Goal: Transaction & Acquisition: Purchase product/service

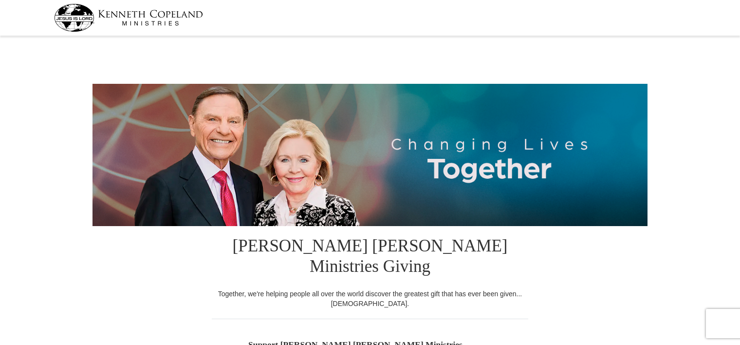
select select "NC"
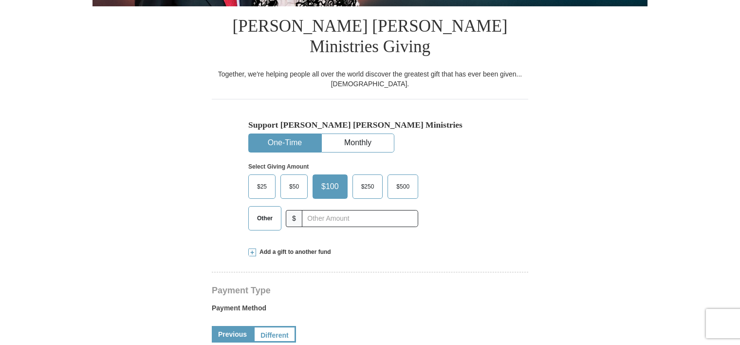
scroll to position [232, 0]
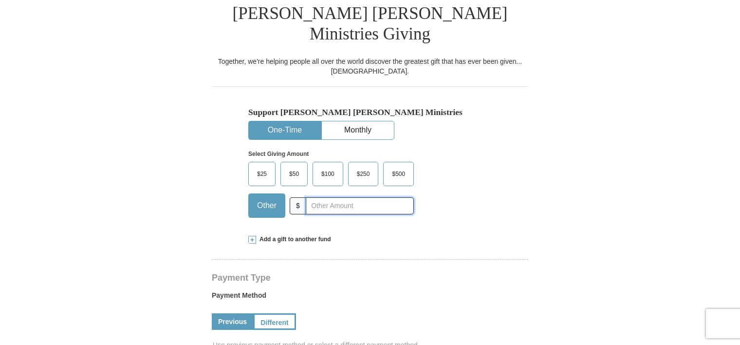
click at [333, 197] on input "text" at bounding box center [360, 205] width 108 height 17
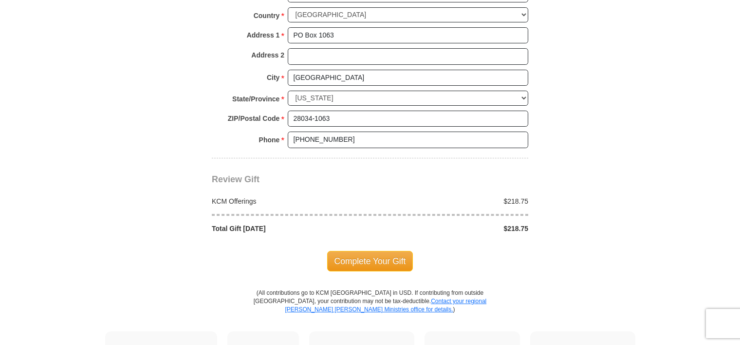
scroll to position [788, 0]
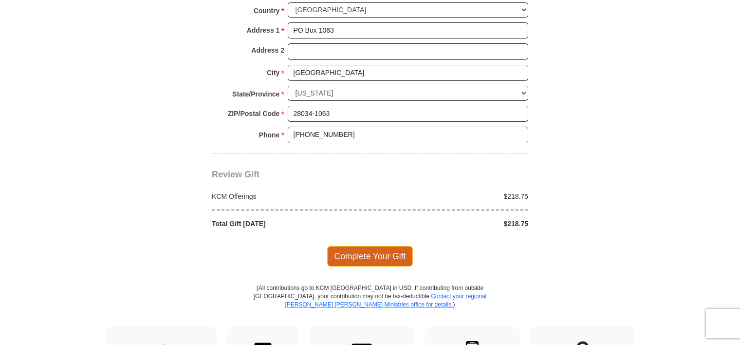
type input "218.75"
click at [374, 246] on span "Complete Your Gift" at bounding box center [370, 256] width 86 height 20
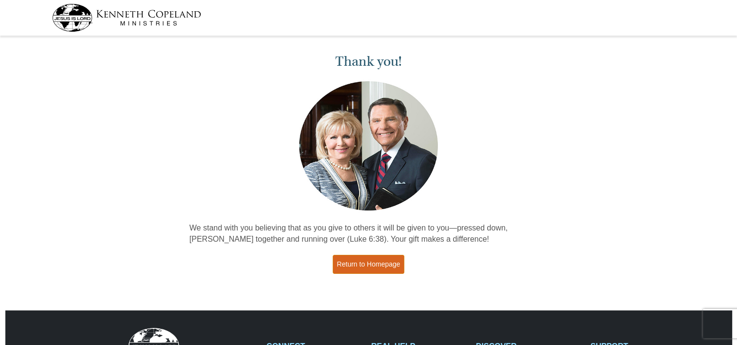
click at [384, 270] on link "Return to Homepage" at bounding box center [368, 264] width 72 height 19
